Goal: Book appointment/travel/reservation

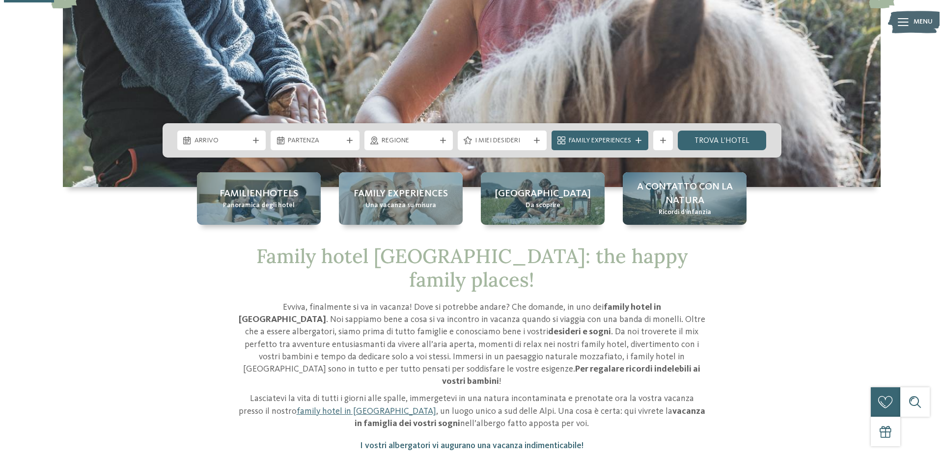
scroll to position [246, 0]
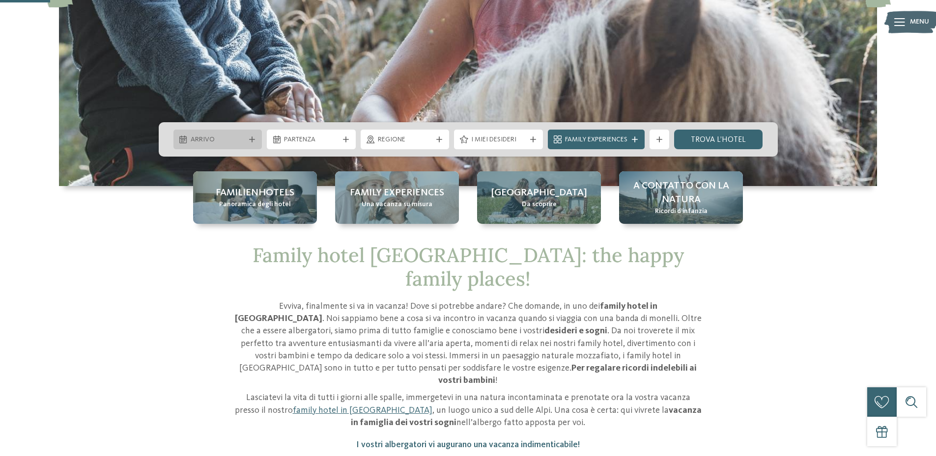
click at [252, 139] on icon at bounding box center [252, 140] width 6 height 6
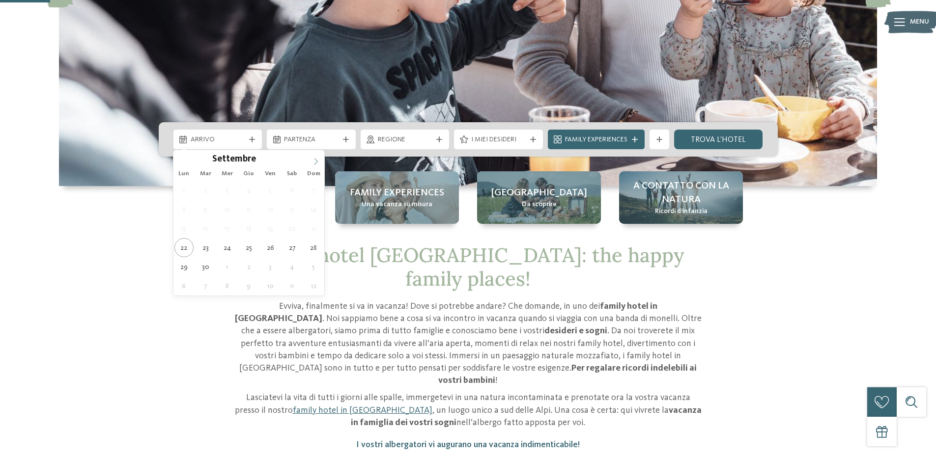
click at [315, 163] on icon at bounding box center [315, 161] width 7 height 7
click at [309, 157] on div at bounding box center [309, 157] width 0 height 0
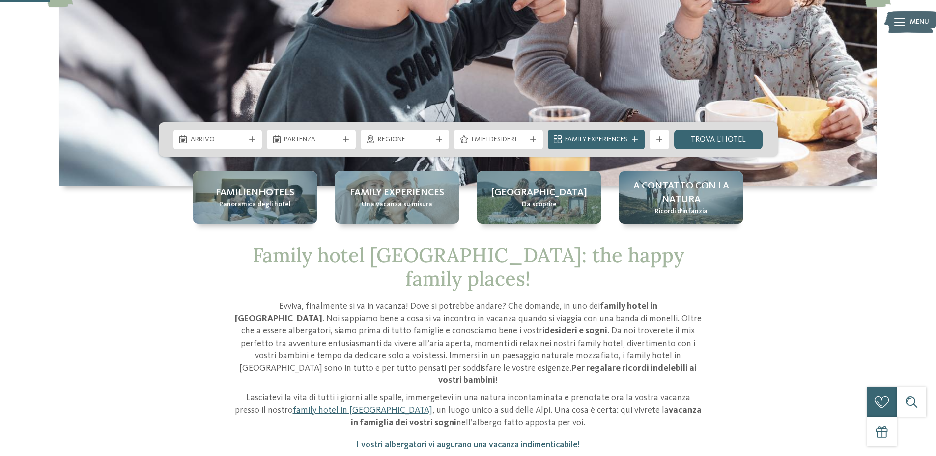
click at [254, 143] on div "Arrivo" at bounding box center [217, 140] width 89 height 20
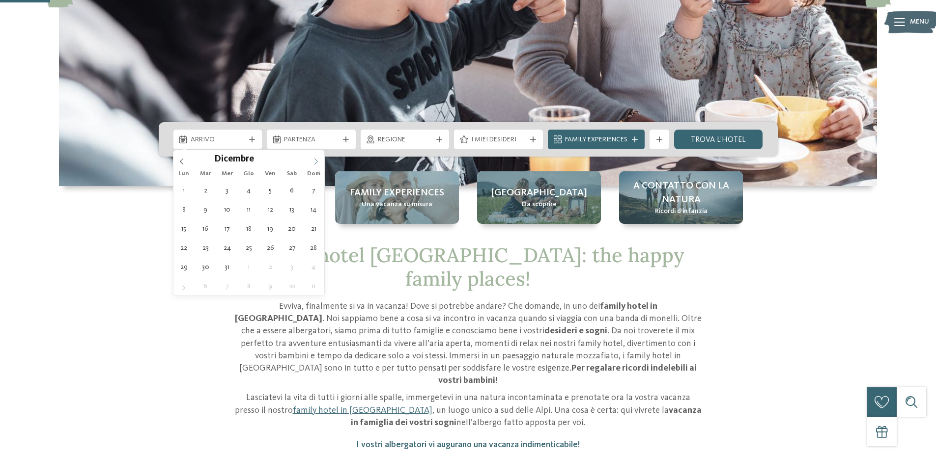
click at [312, 161] on span at bounding box center [316, 158] width 17 height 17
type div "[DATE]"
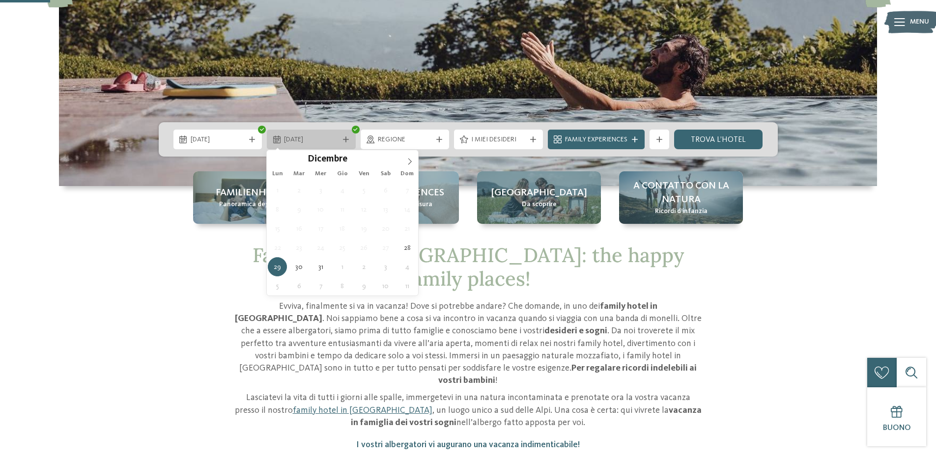
click at [346, 138] on icon at bounding box center [346, 140] width 6 height 6
click at [156, 308] on div "Family hotel [GEOGRAPHIC_DATA]: the happy family places! [PERSON_NAME], finalme…" at bounding box center [468, 374] width 668 height 261
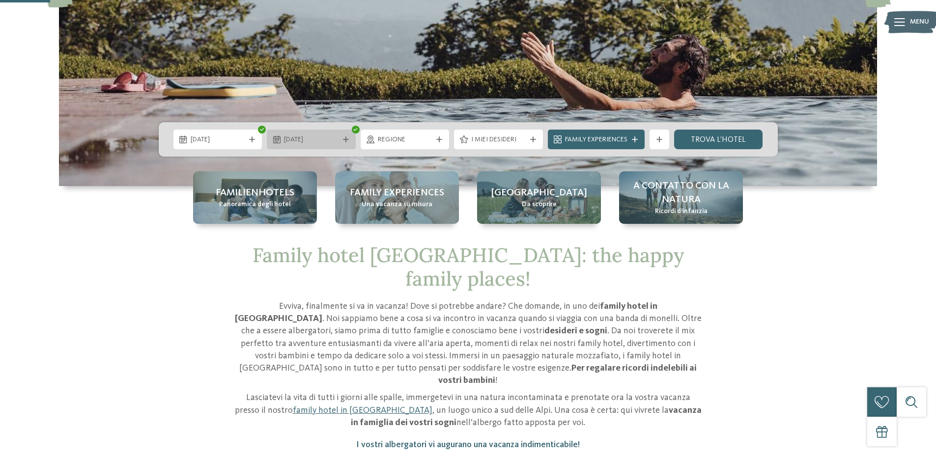
click at [344, 138] on icon at bounding box center [346, 140] width 6 height 6
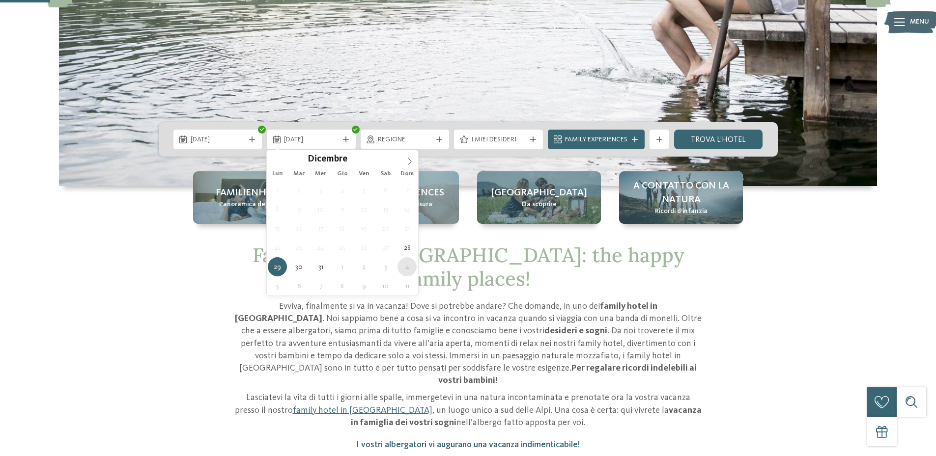
type div "[DATE]"
type input "****"
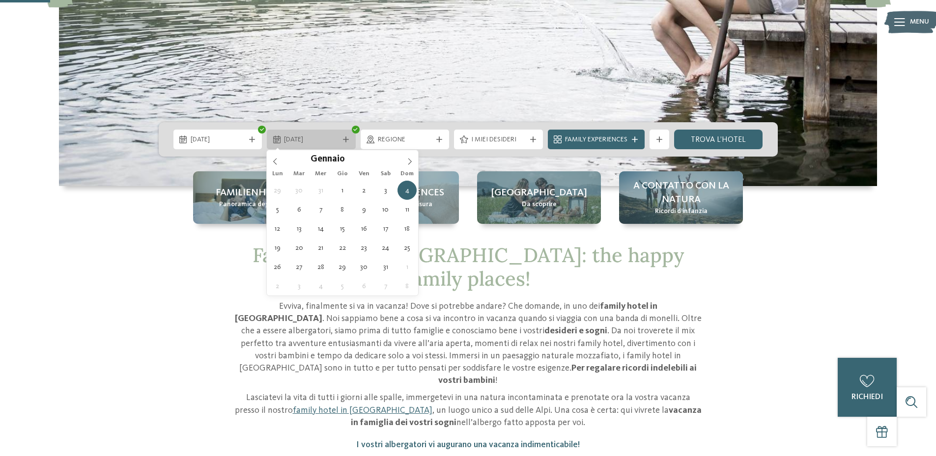
click at [348, 140] on icon at bounding box center [346, 140] width 6 height 6
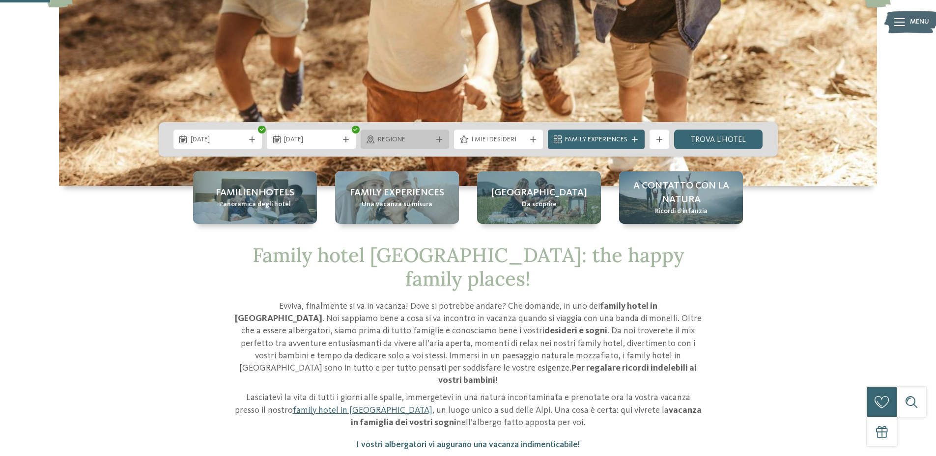
click at [424, 138] on span "Regione" at bounding box center [405, 140] width 55 height 10
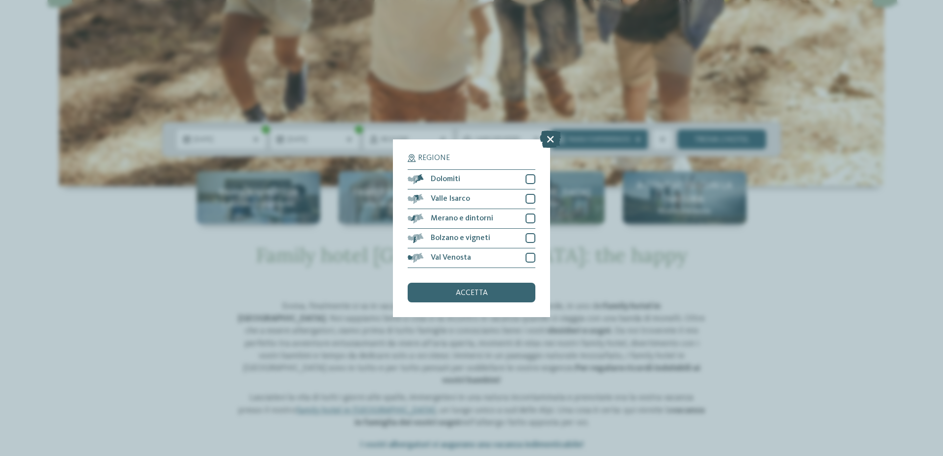
click at [547, 133] on icon at bounding box center [550, 138] width 21 height 17
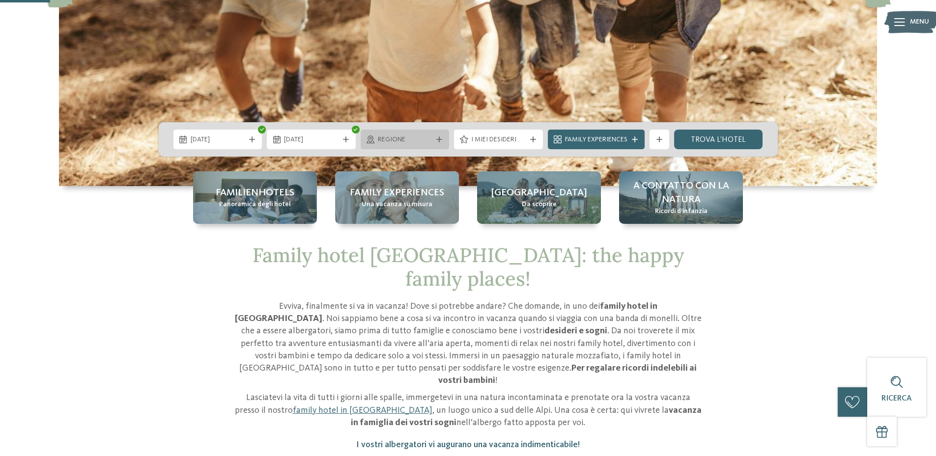
click at [440, 131] on div "Regione" at bounding box center [405, 140] width 89 height 20
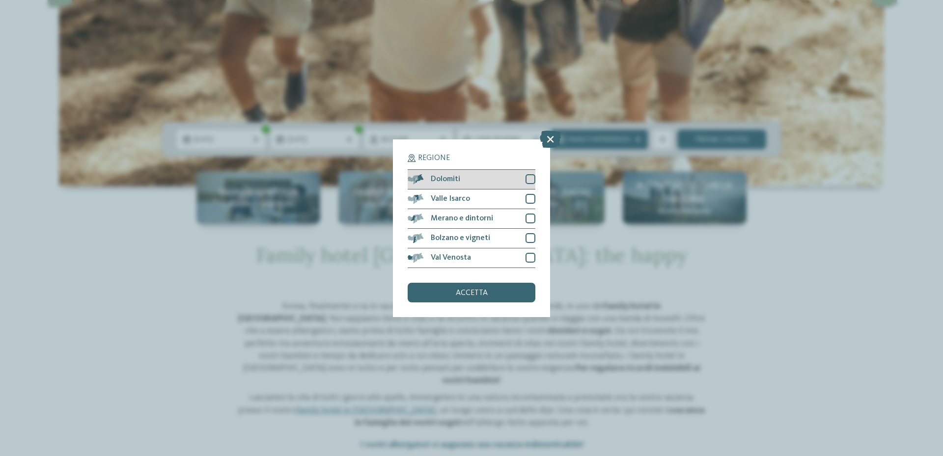
click at [532, 178] on div at bounding box center [531, 179] width 10 height 10
click at [532, 194] on div "Valle Isarco" at bounding box center [472, 200] width 128 height 20
click at [533, 219] on div at bounding box center [531, 219] width 10 height 10
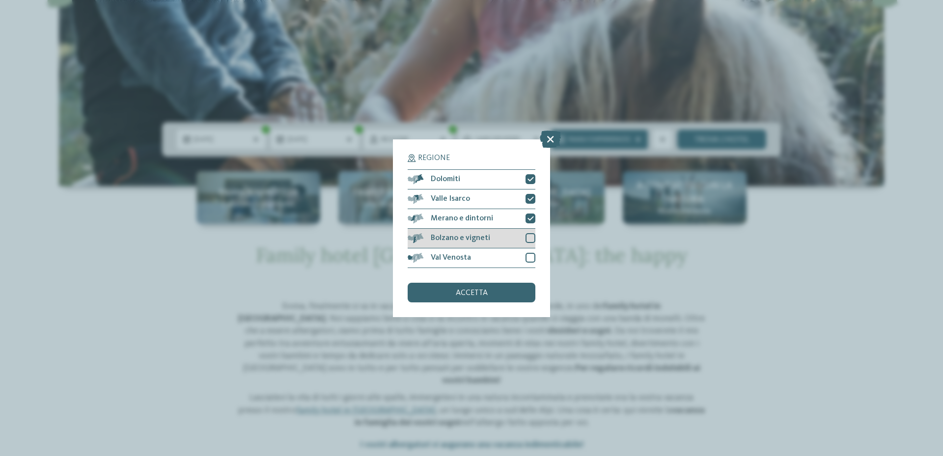
click at [529, 239] on div at bounding box center [531, 238] width 10 height 10
click at [529, 259] on div at bounding box center [531, 258] width 10 height 10
click at [512, 290] on div "accetta" at bounding box center [472, 293] width 128 height 20
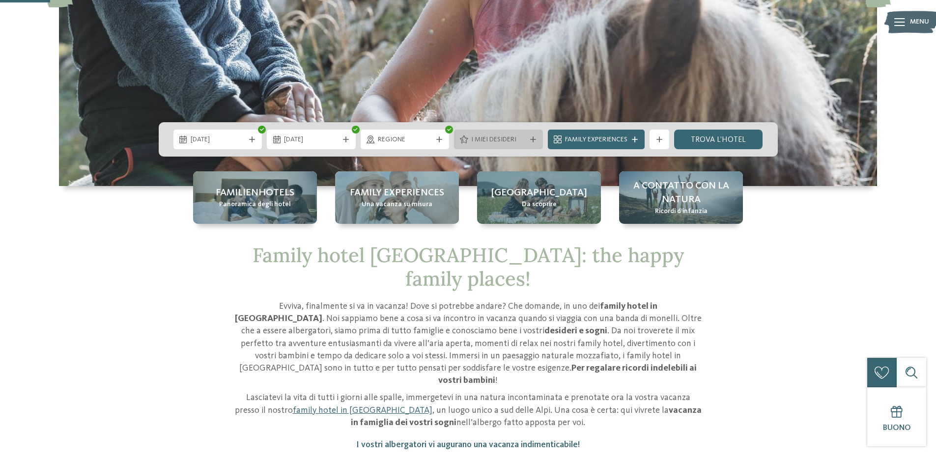
click at [518, 141] on span "I miei desideri" at bounding box center [498, 140] width 55 height 10
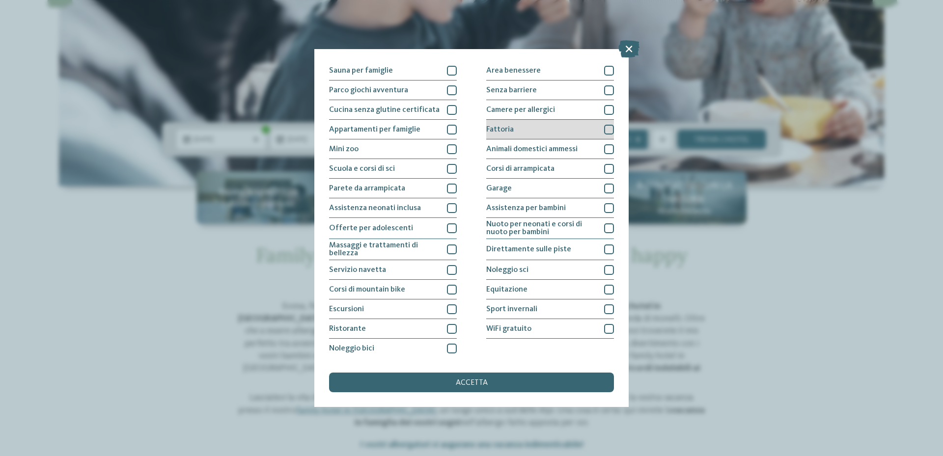
scroll to position [60, 0]
click at [449, 328] on div at bounding box center [452, 329] width 10 height 10
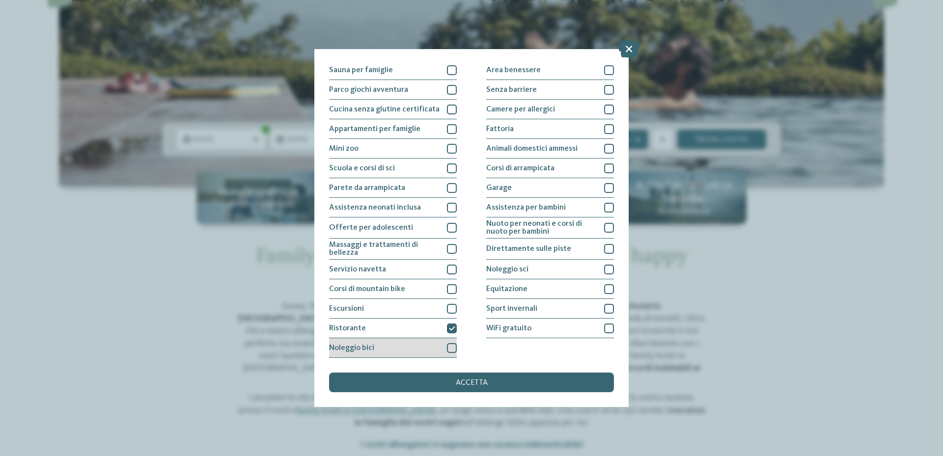
click at [453, 347] on div at bounding box center [452, 348] width 10 height 10
click at [450, 171] on div at bounding box center [452, 169] width 10 height 10
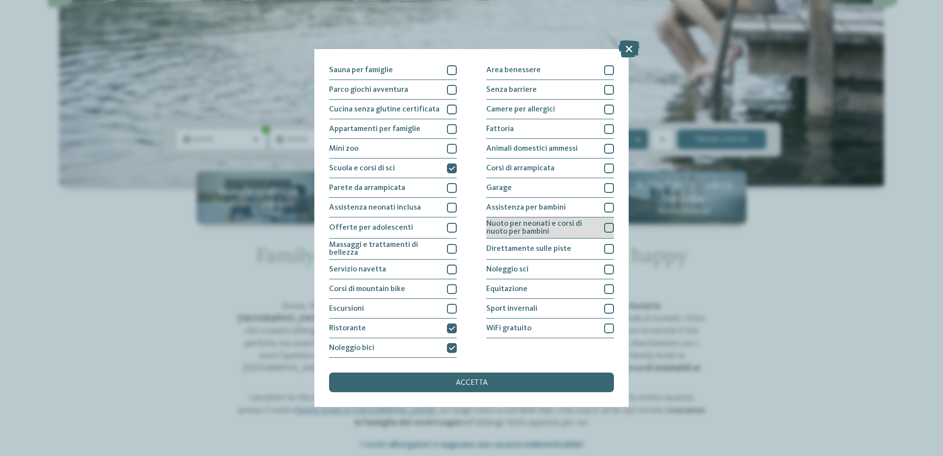
click at [604, 227] on div at bounding box center [609, 228] width 10 height 10
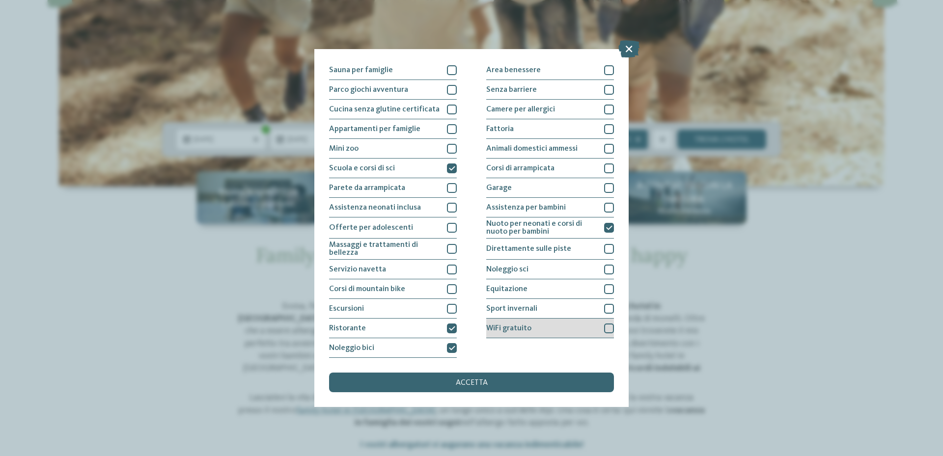
click at [604, 328] on div at bounding box center [609, 329] width 10 height 10
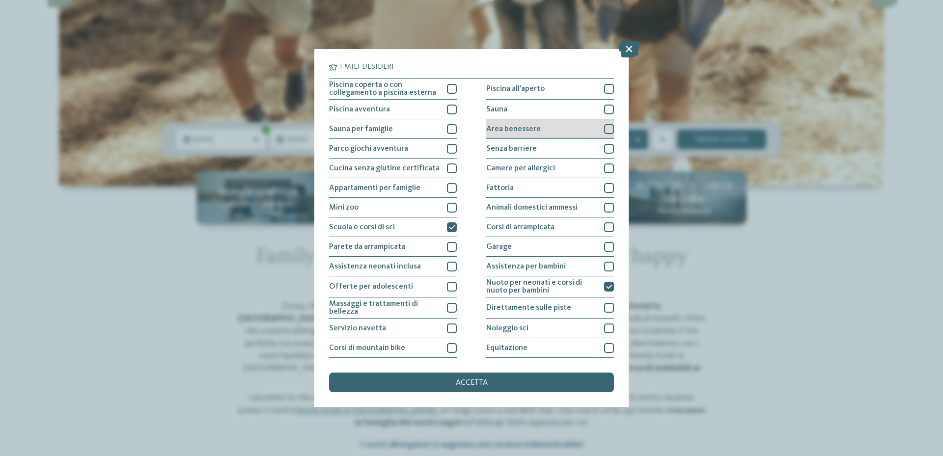
scroll to position [0, 0]
click at [551, 136] on div "Area benessere" at bounding box center [550, 130] width 128 height 20
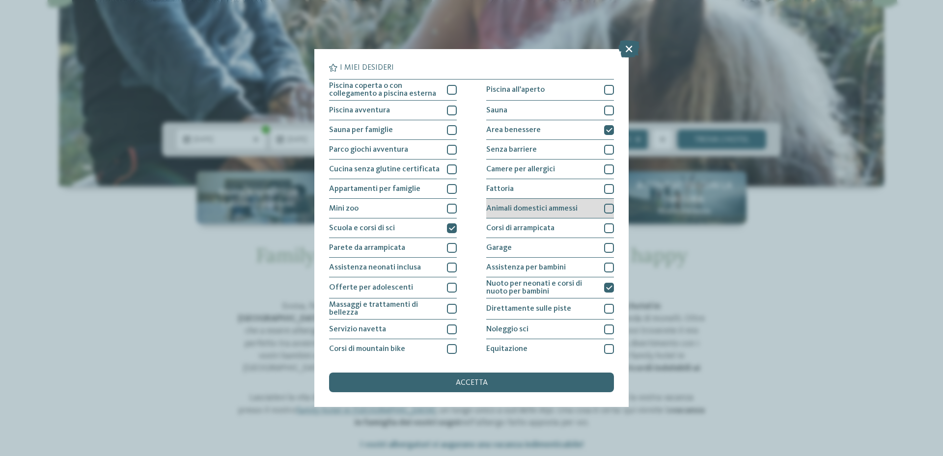
click at [555, 207] on span "Animali domestici ammessi" at bounding box center [531, 209] width 91 height 8
click at [565, 205] on span "Animali domestici ammessi" at bounding box center [531, 209] width 91 height 8
click at [565, 184] on div "Fattoria" at bounding box center [550, 189] width 128 height 20
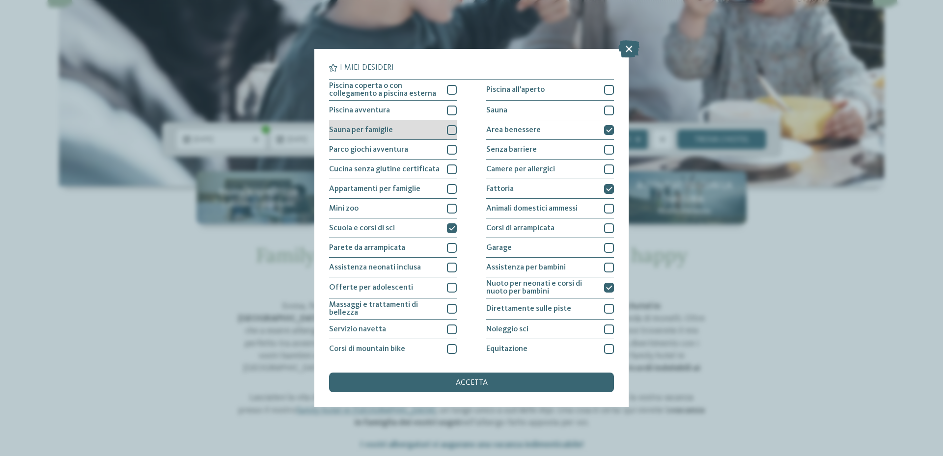
click at [453, 129] on div at bounding box center [452, 130] width 10 height 10
click at [452, 203] on div "Mini zoo" at bounding box center [393, 209] width 128 height 20
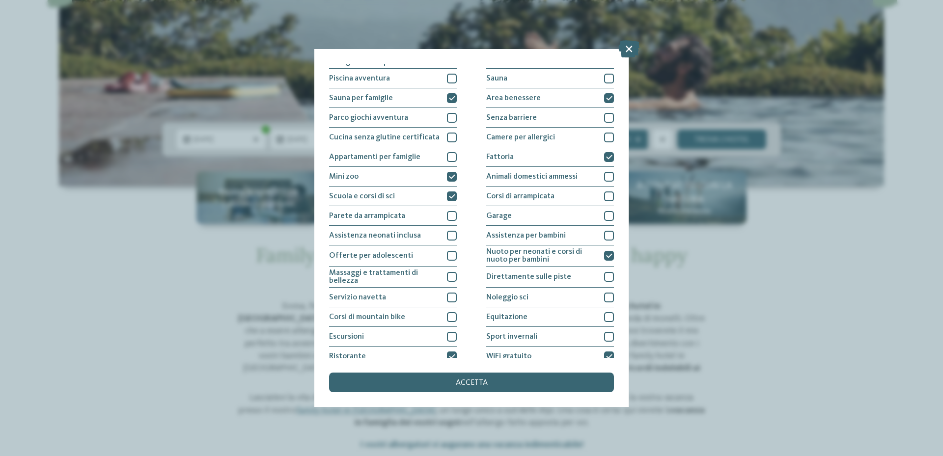
scroll to position [49, 0]
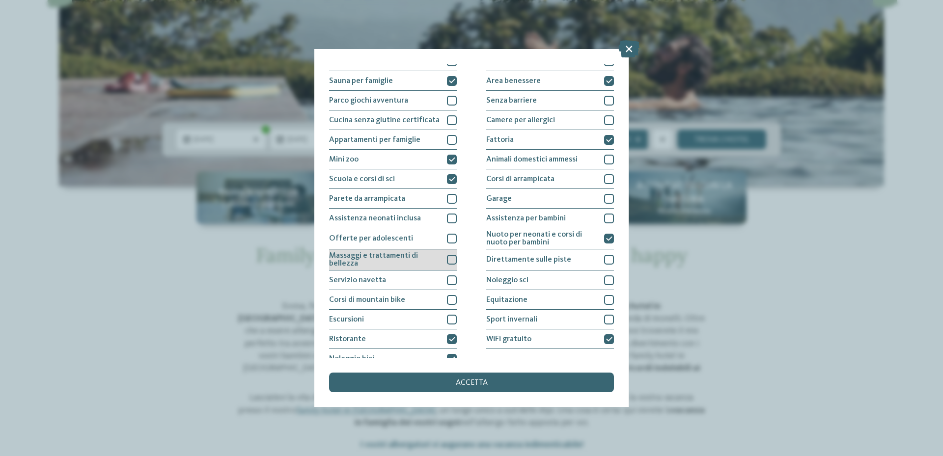
click at [443, 259] on div "Massaggi e trattamenti di bellezza" at bounding box center [393, 260] width 128 height 21
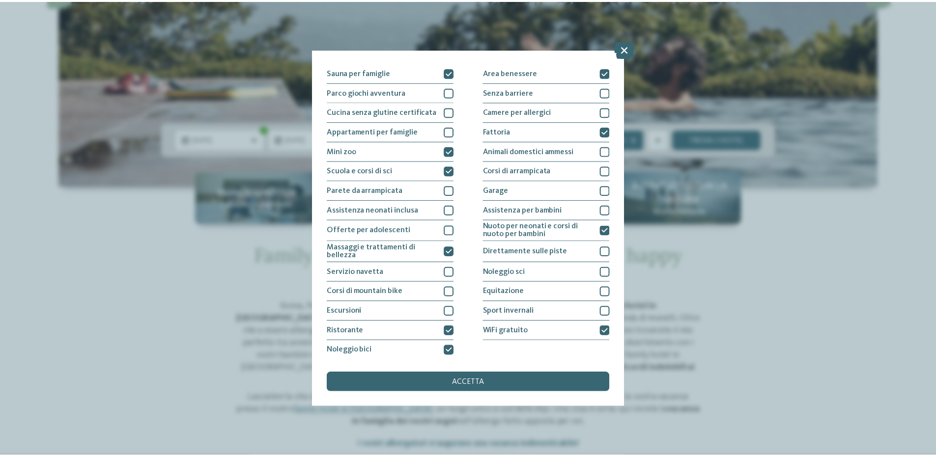
scroll to position [60, 0]
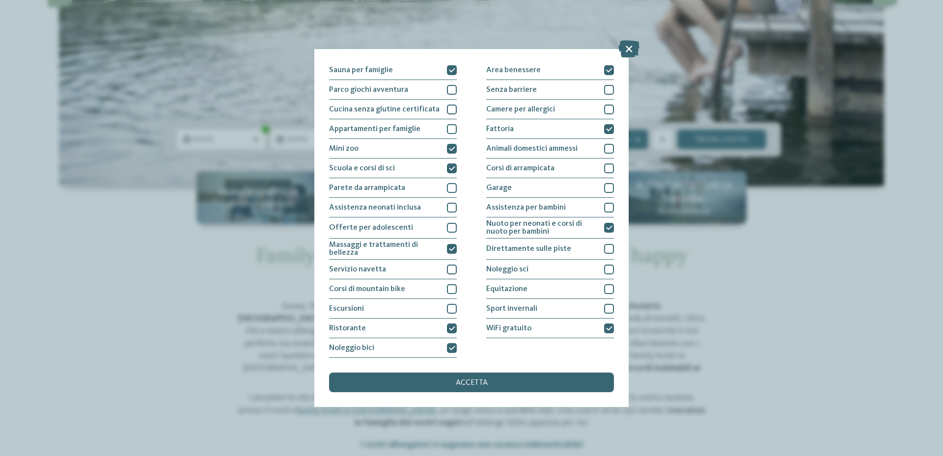
click at [459, 309] on div "Piscina coperta o con collegamento a piscina esterna Piscina all'aperto Piscina…" at bounding box center [471, 188] width 285 height 339
click at [449, 314] on div "Escursioni" at bounding box center [393, 309] width 128 height 20
drag, startPoint x: 474, startPoint y: 381, endPoint x: 481, endPoint y: 382, distance: 6.9
click at [474, 381] on span "accetta" at bounding box center [472, 383] width 32 height 8
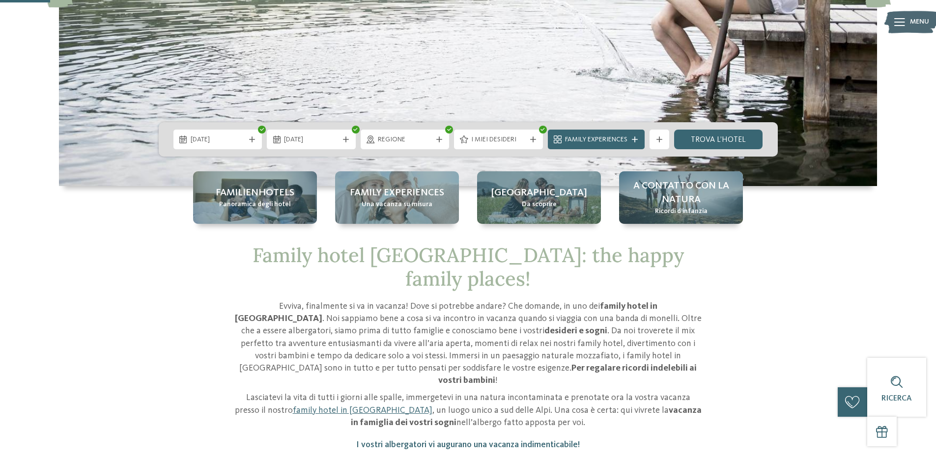
click at [636, 126] on div "[DATE] [DATE]" at bounding box center [468, 139] width 619 height 34
click at [635, 136] on div "Family Experiences" at bounding box center [596, 140] width 97 height 20
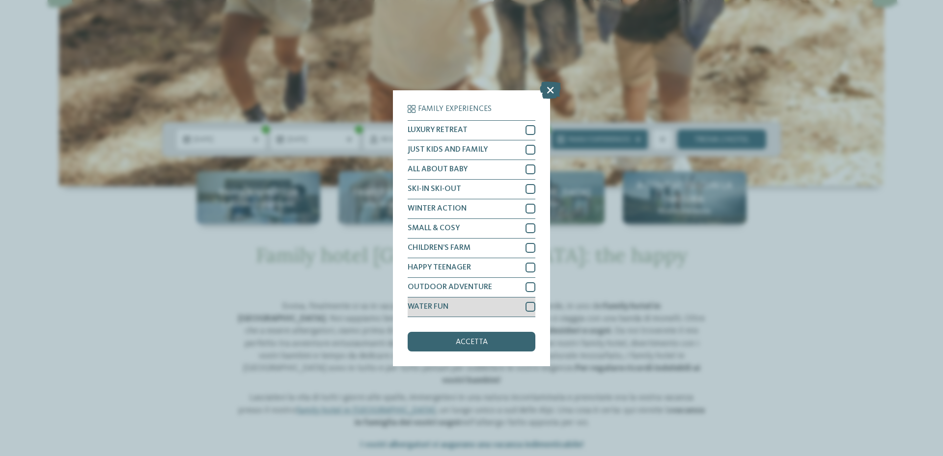
click at [531, 308] on div at bounding box center [531, 307] width 10 height 10
click at [531, 289] on div at bounding box center [531, 287] width 10 height 10
click at [531, 270] on div at bounding box center [531, 268] width 10 height 10
click at [531, 244] on div at bounding box center [531, 248] width 10 height 10
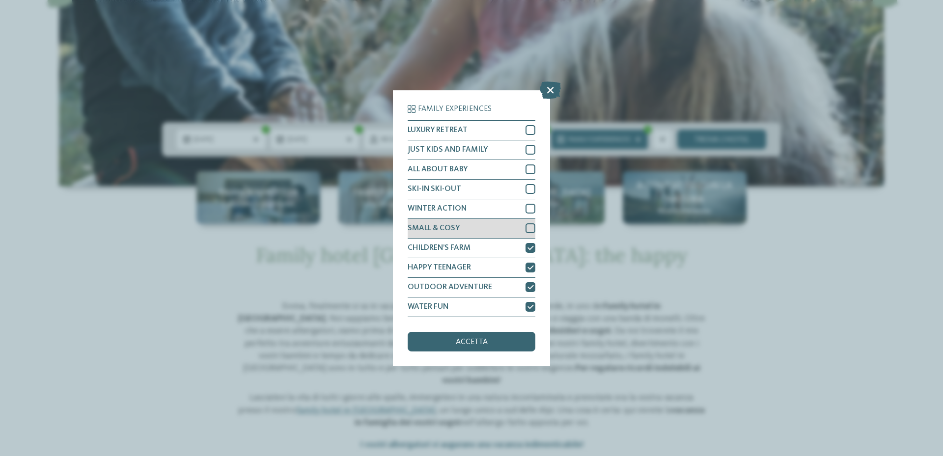
click at [531, 223] on div "SMALL & COSY" at bounding box center [472, 229] width 128 height 20
click at [532, 202] on div "WINTER ACTION" at bounding box center [472, 209] width 128 height 20
click at [532, 191] on div at bounding box center [531, 189] width 10 height 10
click at [531, 169] on div at bounding box center [531, 170] width 10 height 10
click at [531, 144] on div "JUST KIDS AND FAMILY" at bounding box center [472, 150] width 128 height 20
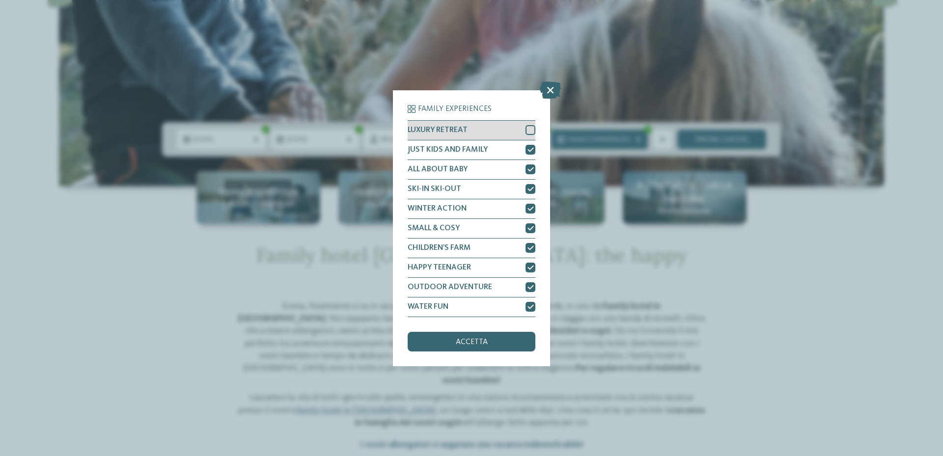
click at [530, 125] on div at bounding box center [531, 130] width 10 height 10
click at [487, 336] on div "accetta" at bounding box center [472, 342] width 128 height 20
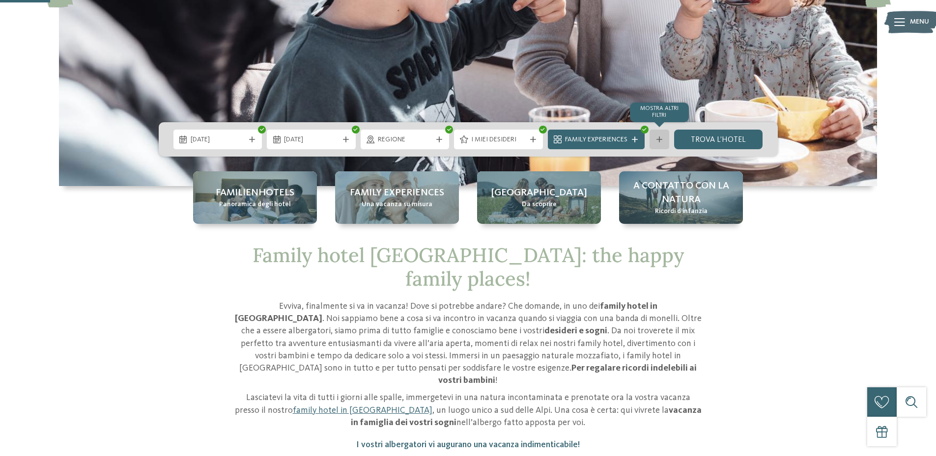
click at [663, 140] on div at bounding box center [659, 140] width 10 height 6
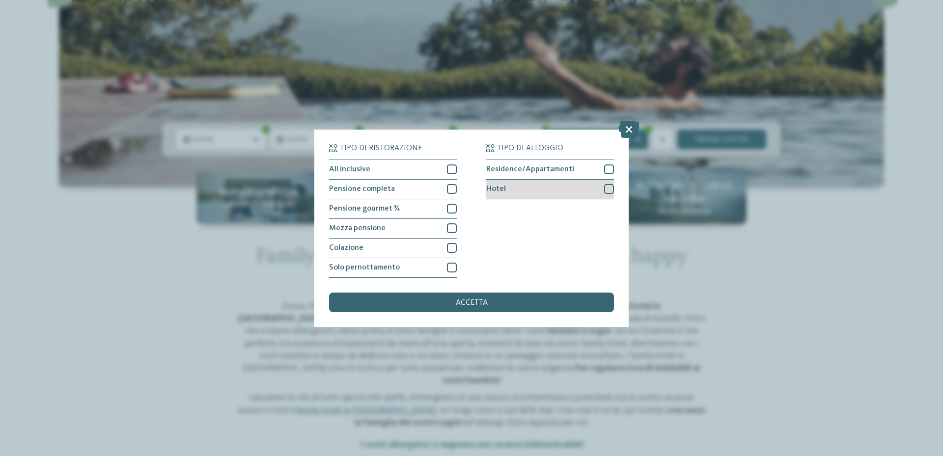
click at [610, 191] on div at bounding box center [609, 189] width 10 height 10
click at [527, 300] on div "accetta" at bounding box center [471, 303] width 285 height 20
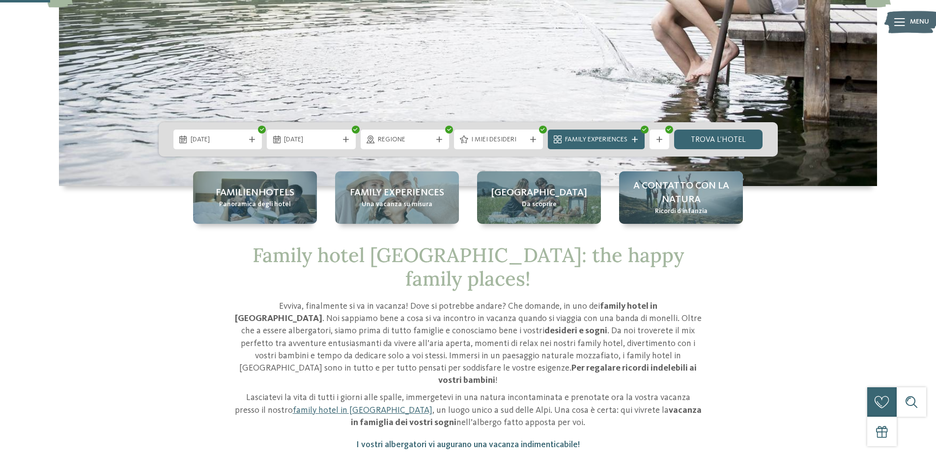
drag, startPoint x: 657, startPoint y: 134, endPoint x: 609, endPoint y: 332, distance: 203.3
click at [609, 332] on p "Evviva, finalmente si va in vacanza! Dove si potrebbe andare? Che domande, in u…" at bounding box center [468, 344] width 467 height 86
click at [709, 138] on link "trova l’hotel" at bounding box center [718, 140] width 89 height 20
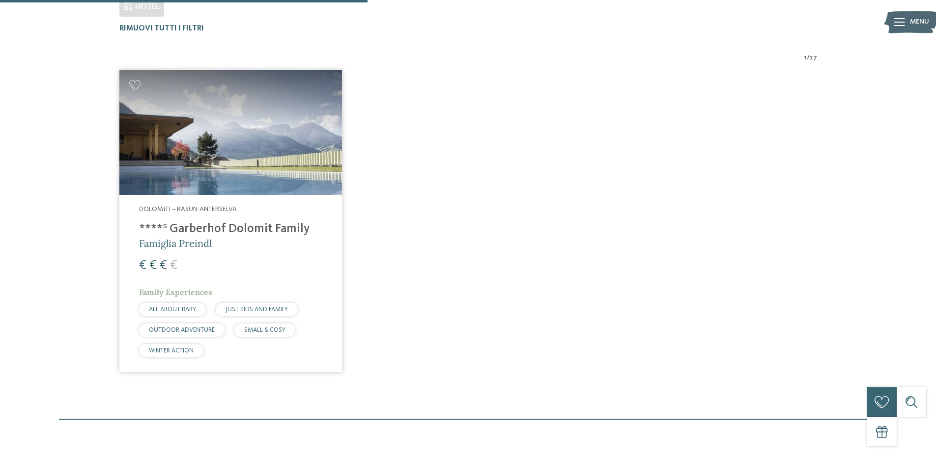
scroll to position [421, 0]
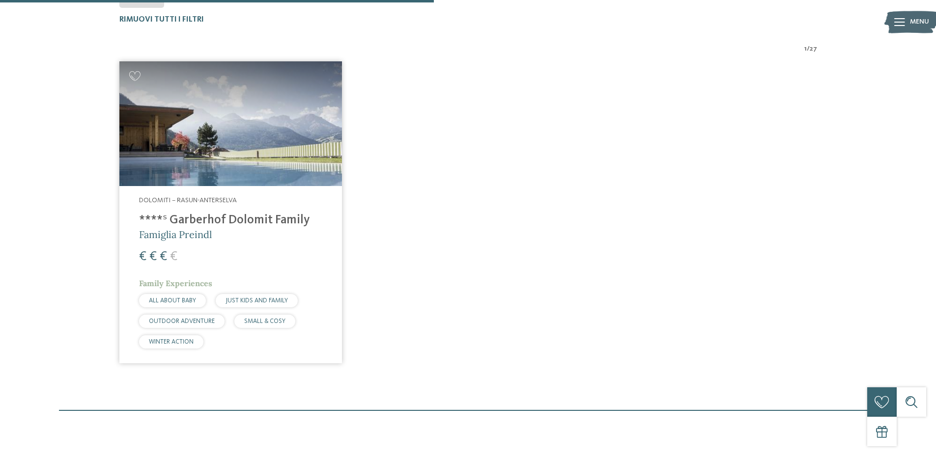
click at [236, 152] on img at bounding box center [230, 123] width 223 height 125
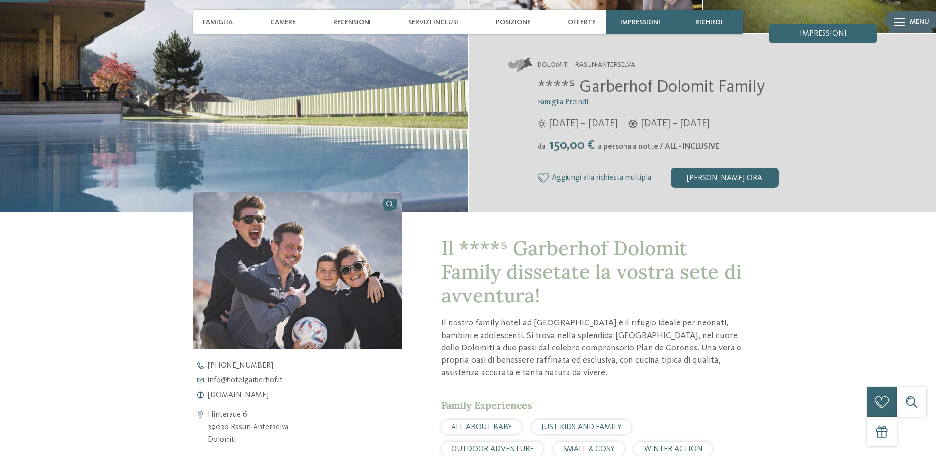
scroll to position [197, 0]
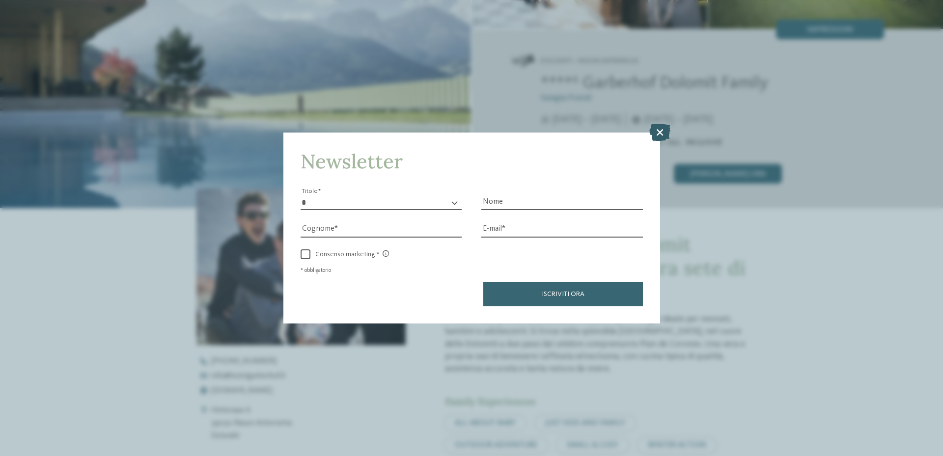
click at [661, 135] on icon at bounding box center [659, 132] width 21 height 17
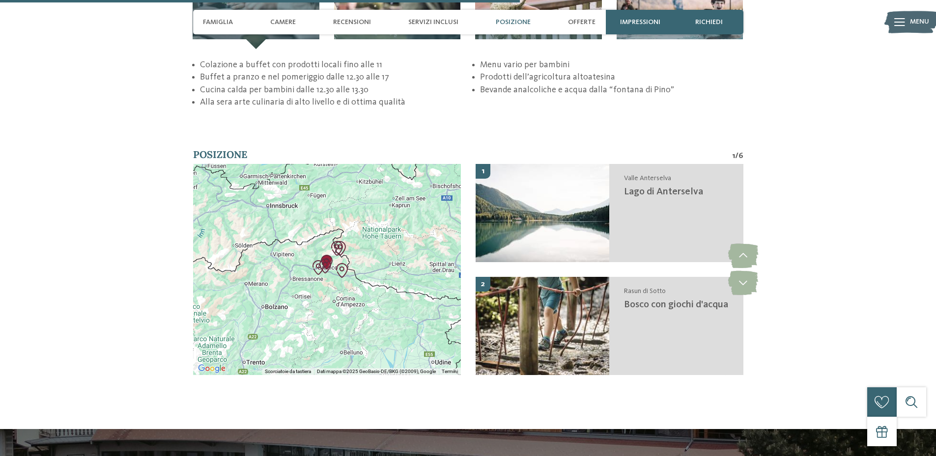
scroll to position [2112, 0]
